Goal: Task Accomplishment & Management: Use online tool/utility

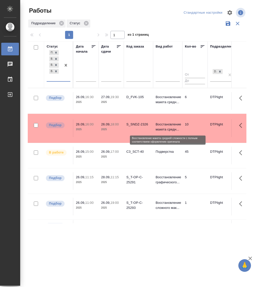
click at [169, 130] on p "Восстановление макета средн..." at bounding box center [168, 127] width 24 height 10
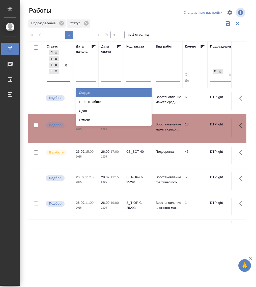
click at [57, 81] on div "Подбор В работе Выполнен В ожидании" at bounding box center [54, 65] width 15 height 32
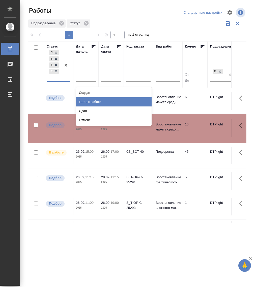
click at [99, 103] on div "Готов к работе" at bounding box center [114, 101] width 76 height 9
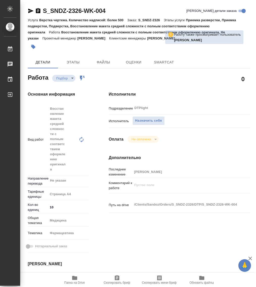
type textarea "x"
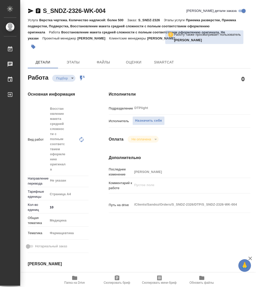
type textarea "x"
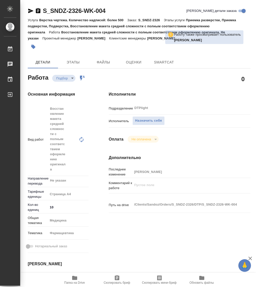
type textarea "x"
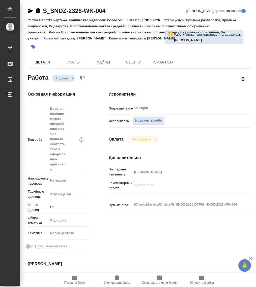
type textarea "x"
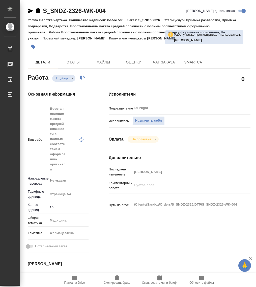
type textarea "x"
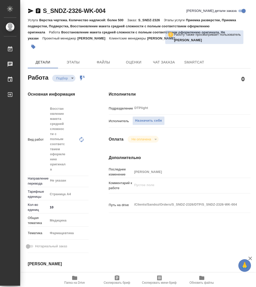
type textarea "x"
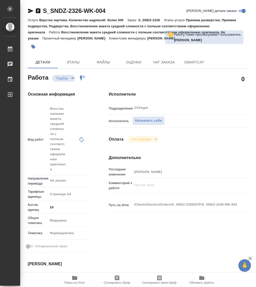
type textarea "x"
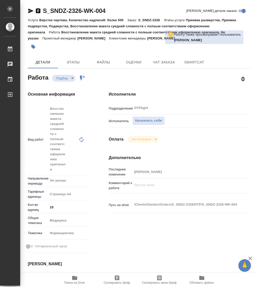
click at [76, 278] on icon "button" at bounding box center [74, 278] width 5 height 4
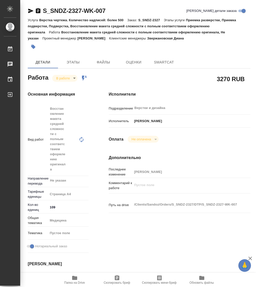
type textarea "x"
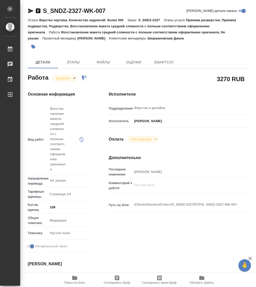
type textarea "x"
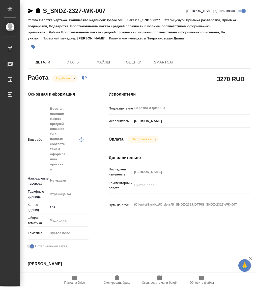
type textarea "x"
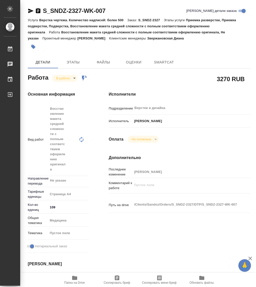
type textarea "x"
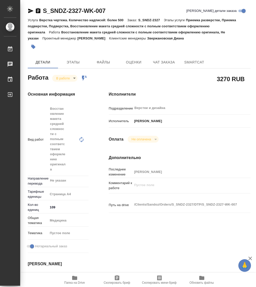
type textarea "x"
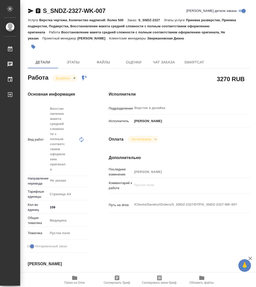
type textarea "x"
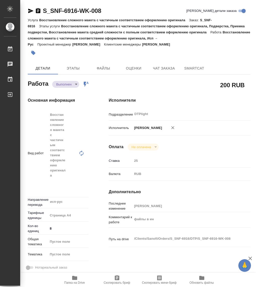
scroll to position [50, 0]
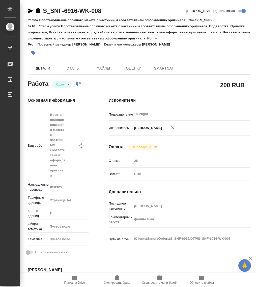
type textarea "x"
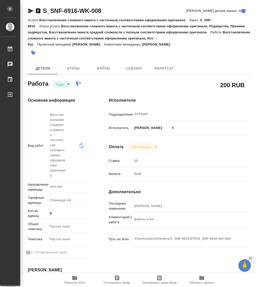
type textarea "x"
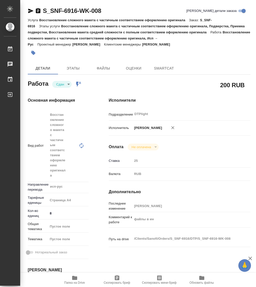
type textarea "x"
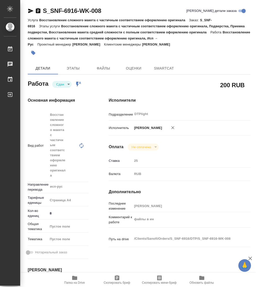
type textarea "x"
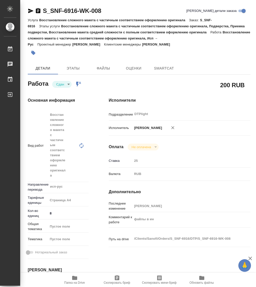
type textarea "x"
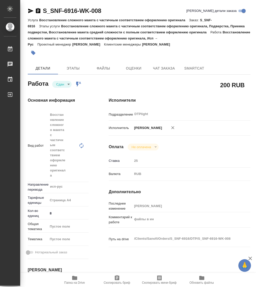
type textarea "x"
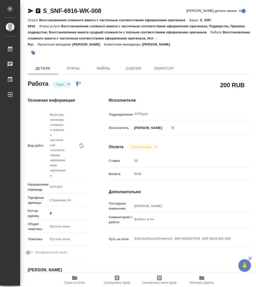
type textarea "x"
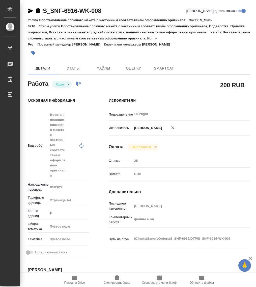
type textarea "x"
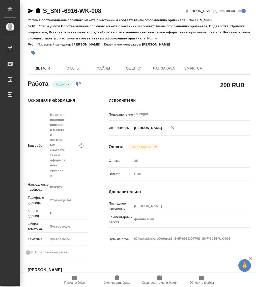
type textarea "x"
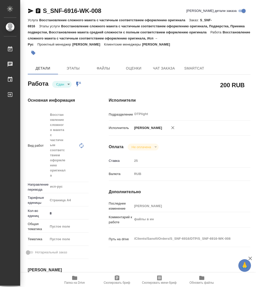
type textarea "x"
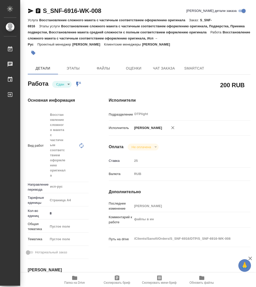
type textarea "x"
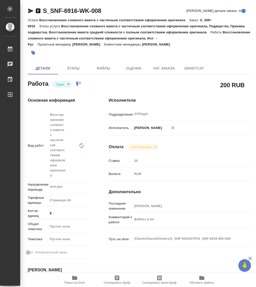
type textarea "x"
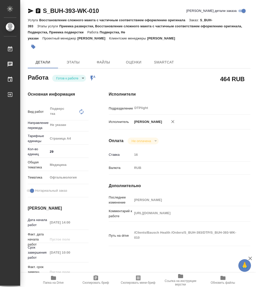
type textarea "x"
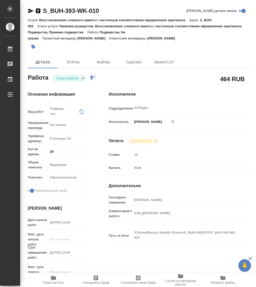
type textarea "x"
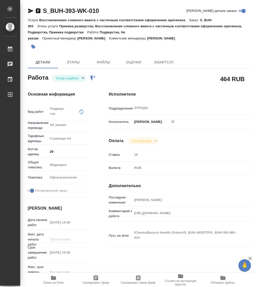
type textarea "x"
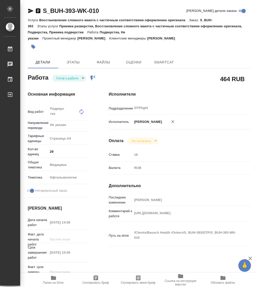
type textarea "x"
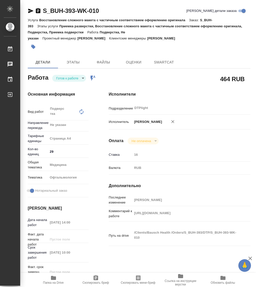
type textarea "x"
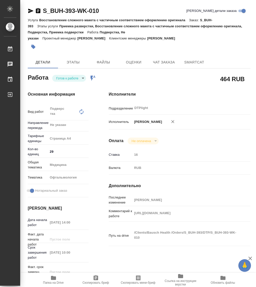
type textarea "x"
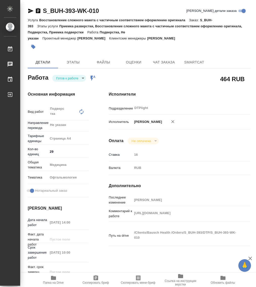
type textarea "x"
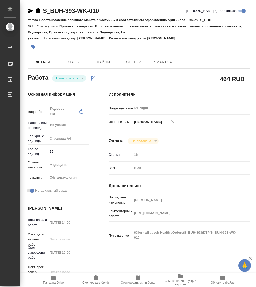
type textarea "x"
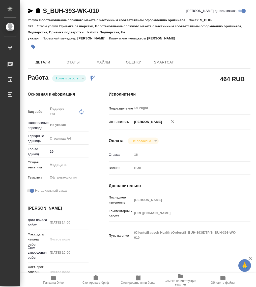
type textarea "x"
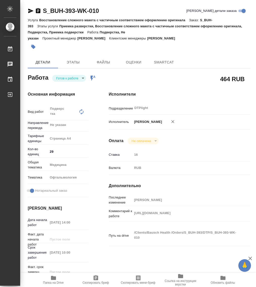
type textarea "x"
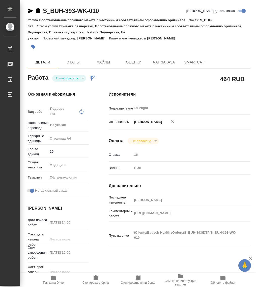
type textarea "x"
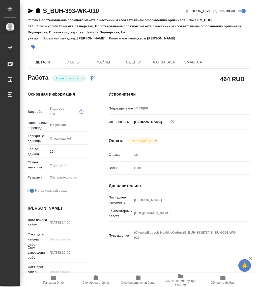
type textarea "x"
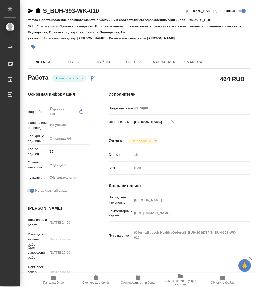
type textarea "x"
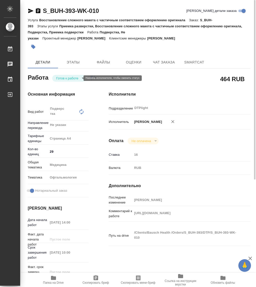
click at [70, 77] on body "🙏 .cls-1 fill:#fff; AWATERA Работы 0 Чаты График Выйти S_BUH-393-WK-010 Кратко …" at bounding box center [128, 143] width 256 height 287
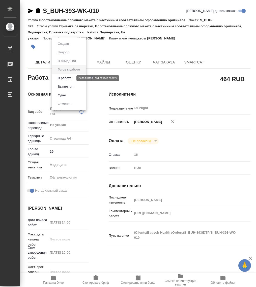
click at [68, 80] on button "В работе" at bounding box center [64, 78] width 17 height 6
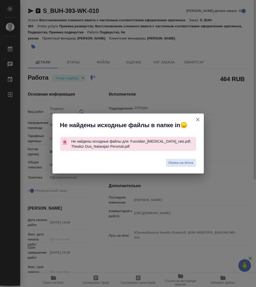
type textarea "x"
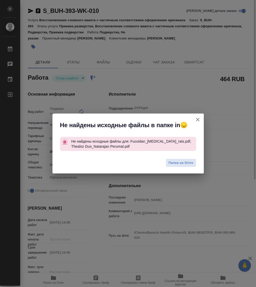
type textarea "x"
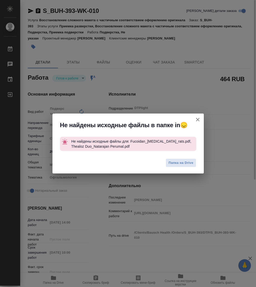
type textarea "x"
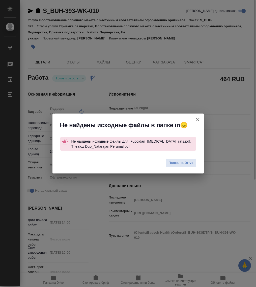
type textarea "x"
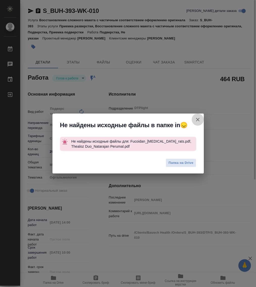
click at [197, 119] on icon "button" at bounding box center [198, 120] width 4 height 4
type textarea "x"
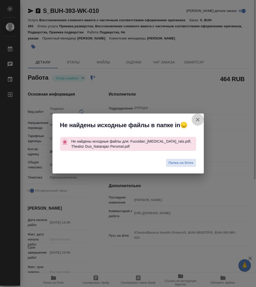
type textarea "x"
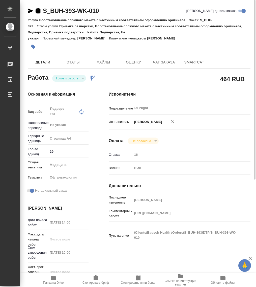
click at [37, 9] on icon "button" at bounding box center [38, 10] width 5 height 5
type textarea "x"
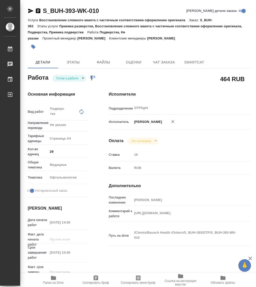
type textarea "x"
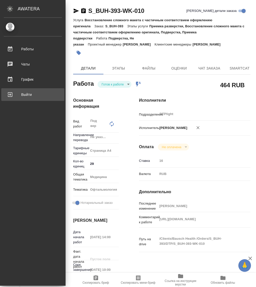
type textarea "x"
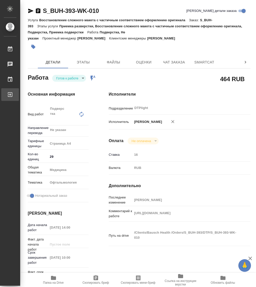
click at [10, 93] on div "Выйти" at bounding box center [3, 95] width 13 height 8
type textarea "x"
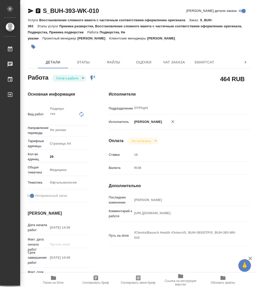
type textarea "x"
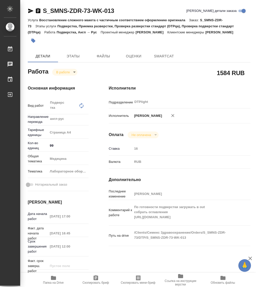
type textarea "x"
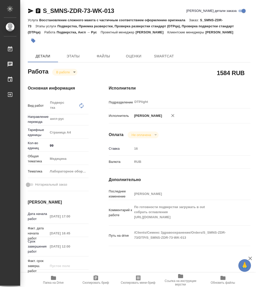
type textarea "x"
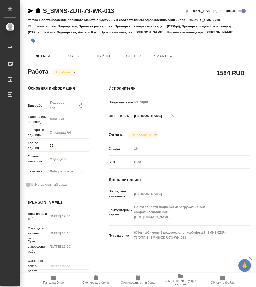
type textarea "x"
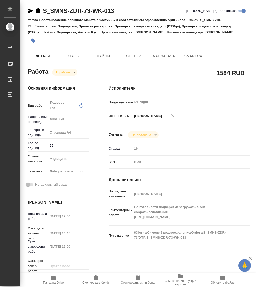
type textarea "x"
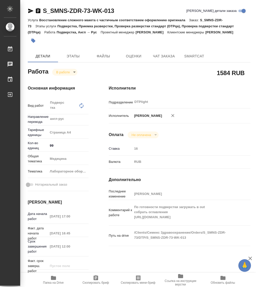
type textarea "x"
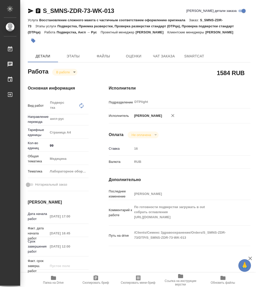
click at [38, 11] on icon "button" at bounding box center [38, 11] width 6 height 6
click at [129, 223] on div "Комментарий к работе По готовности подверстки загружать в out собрать оглавлени…" at bounding box center [180, 212] width 142 height 21
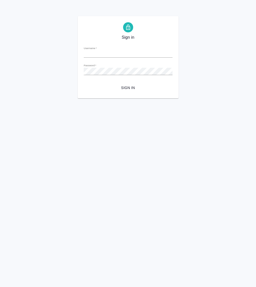
type input "[PERSON_NAME][EMAIL_ADDRESS][DOMAIN_NAME]"
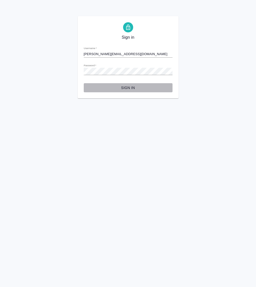
click at [125, 90] on span "Sign in" at bounding box center [128, 88] width 81 height 6
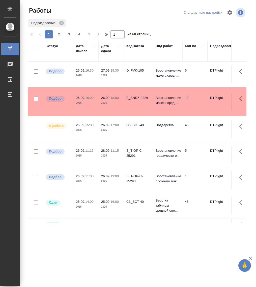
click at [52, 47] on div "Статус" at bounding box center [52, 45] width 11 height 5
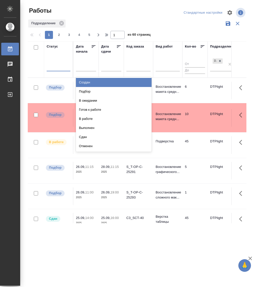
click at [58, 69] on div at bounding box center [59, 65] width 24 height 7
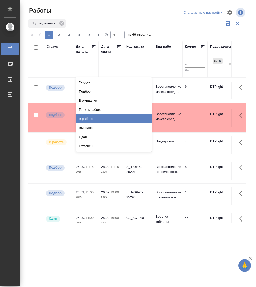
click at [100, 115] on div "В работе" at bounding box center [114, 118] width 76 height 9
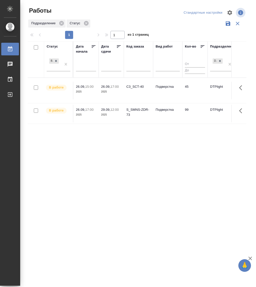
click at [83, 87] on p "26.09," at bounding box center [80, 87] width 9 height 4
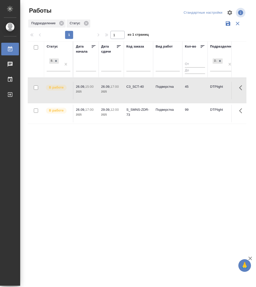
click at [83, 87] on p "26.09," at bounding box center [80, 87] width 9 height 4
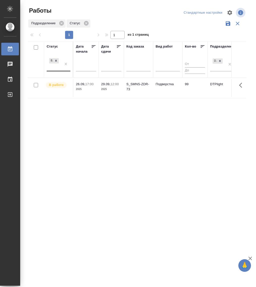
click at [62, 71] on div "В работе" at bounding box center [59, 64] width 24 height 14
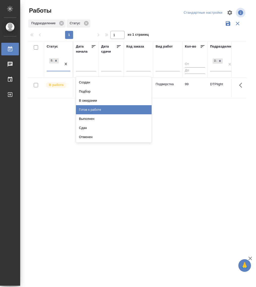
click at [98, 106] on div "Готов к работе" at bounding box center [114, 109] width 76 height 9
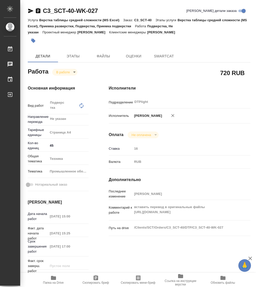
type textarea "x"
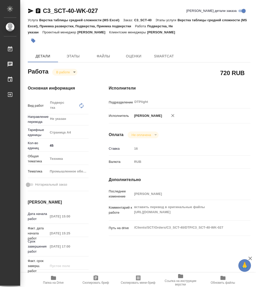
type textarea "x"
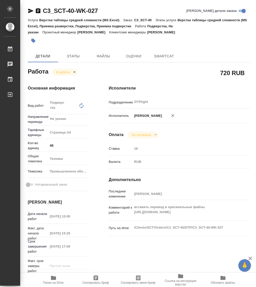
type textarea "x"
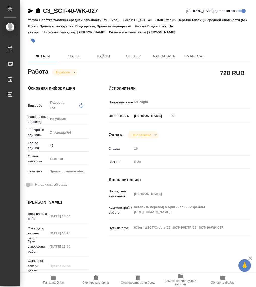
type textarea "x"
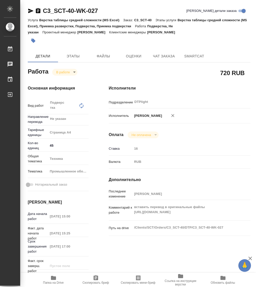
type textarea "x"
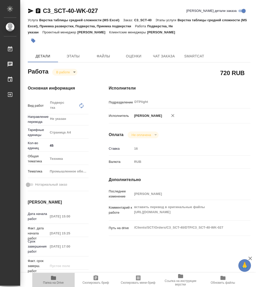
click at [54, 279] on icon "button" at bounding box center [53, 278] width 5 height 4
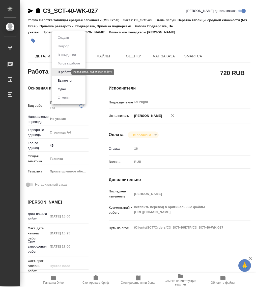
click at [64, 71] on body "🙏 .cls-1 fill:#fff; AWATERA Работы 0 Чаты График Выйти C3_SCT-40-WK-027 Кратко …" at bounding box center [128, 143] width 256 height 287
click at [69, 78] on button "Выполнен" at bounding box center [65, 81] width 18 height 6
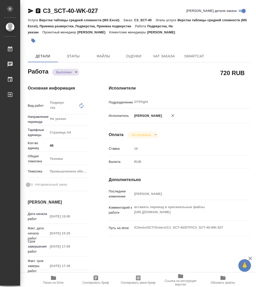
type textarea "x"
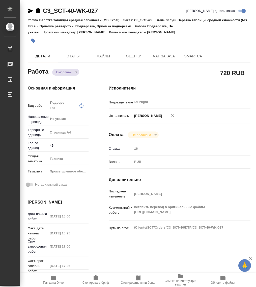
type textarea "x"
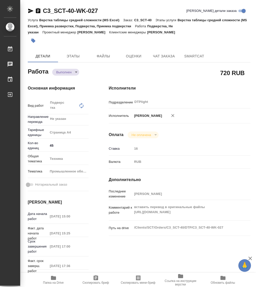
type textarea "x"
